Goal: Communication & Community: Ask a question

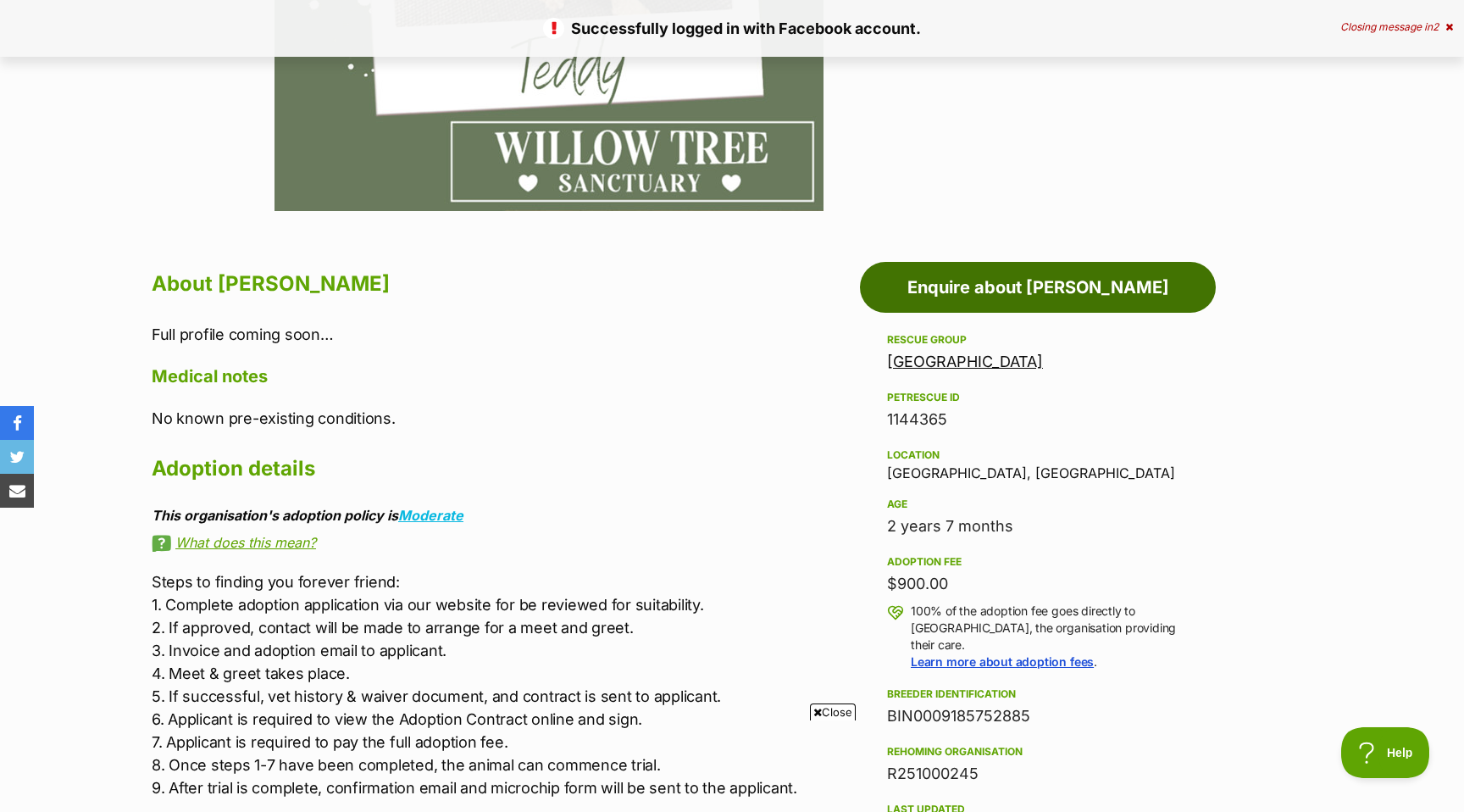
click at [1037, 313] on link "Enquire about [PERSON_NAME]" at bounding box center [1037, 287] width 356 height 51
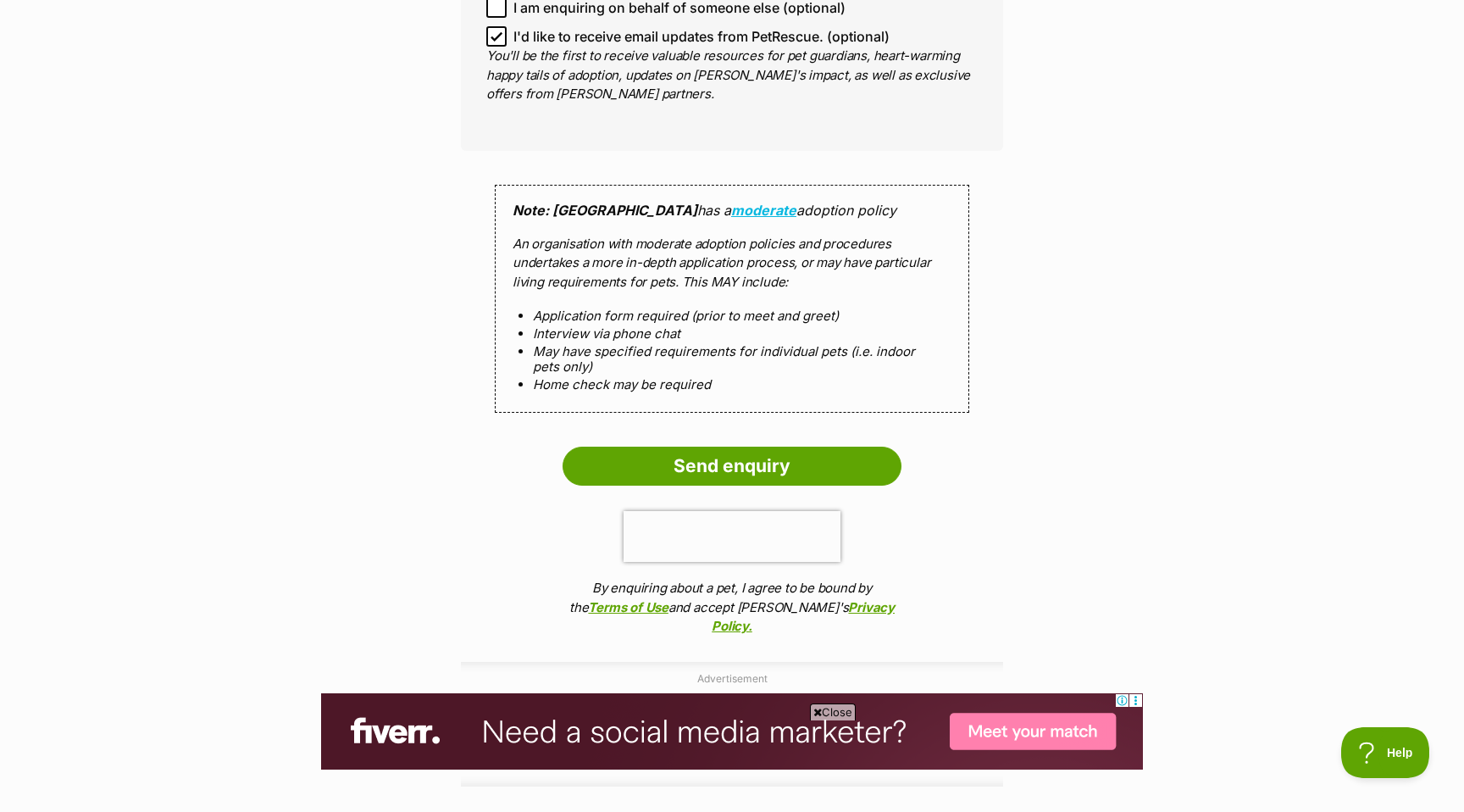
scroll to position [1422, 0]
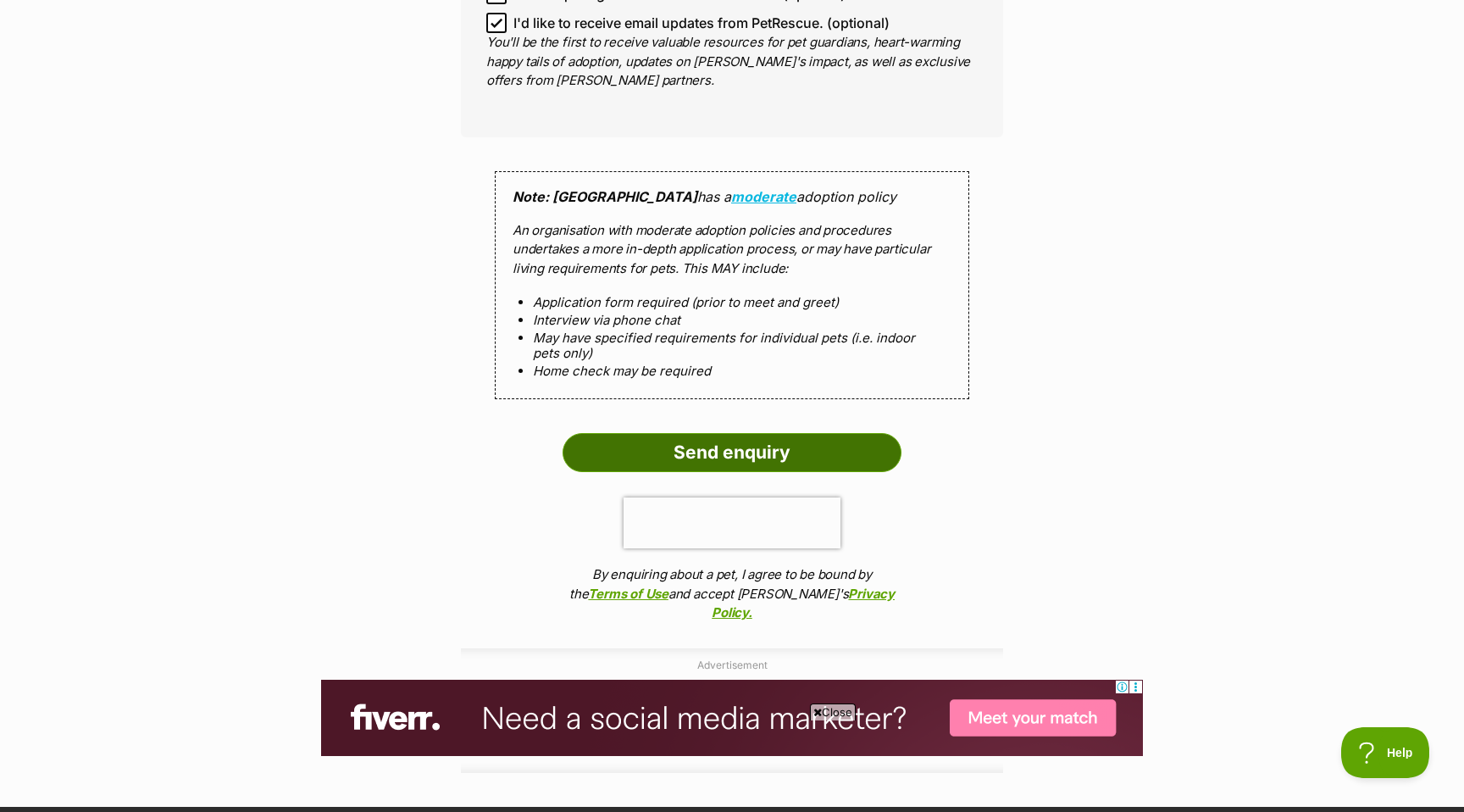
click at [736, 472] on input "Send enquiry" at bounding box center [732, 452] width 339 height 39
